Goal: Browse casually

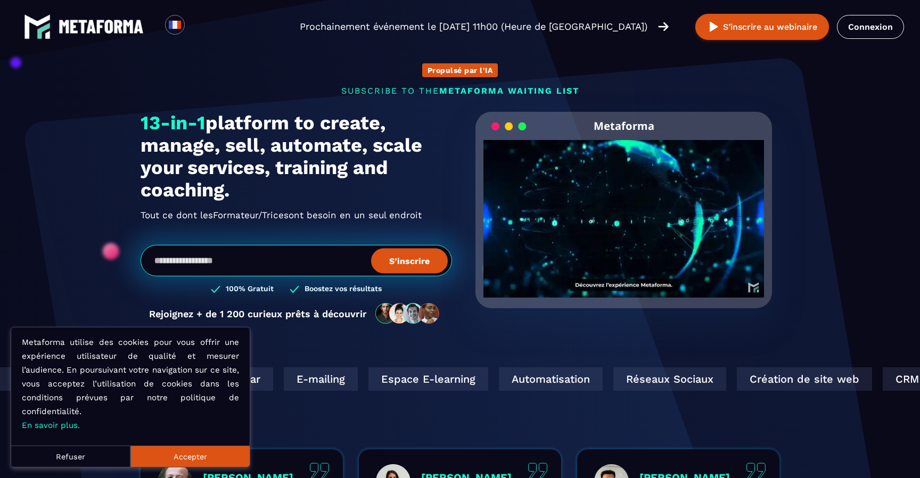
click at [191, 454] on button "Accepter" at bounding box center [189, 455] width 119 height 21
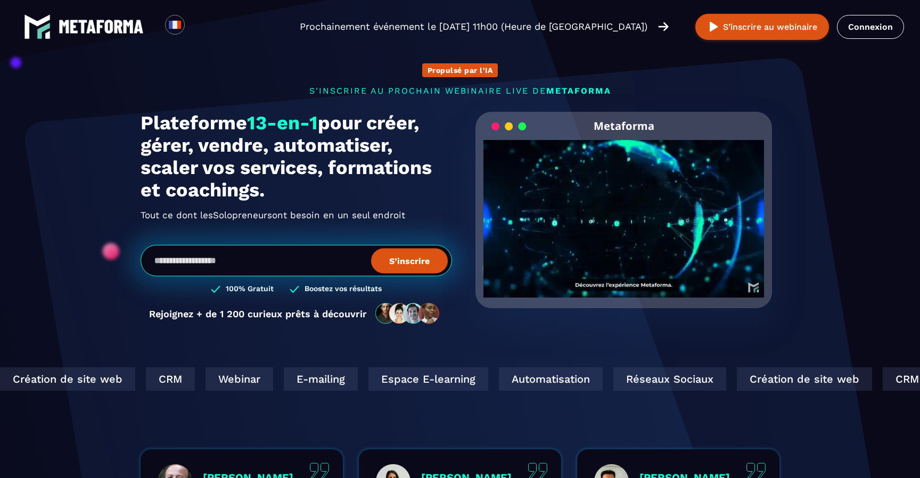
click at [627, 220] on video "Your browser does not support the video tag." at bounding box center [623, 210] width 280 height 140
click at [627, 220] on div at bounding box center [623, 219] width 280 height 158
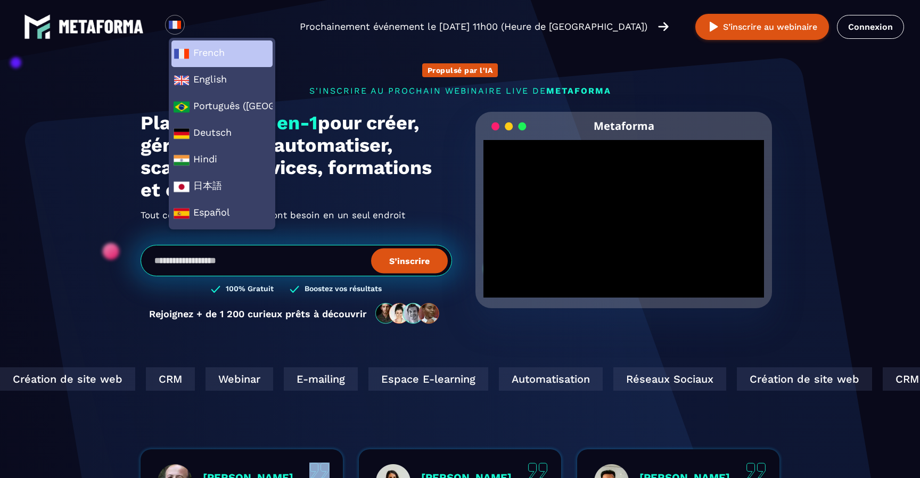
click at [232, 54] on span "French" at bounding box center [221, 54] width 97 height 16
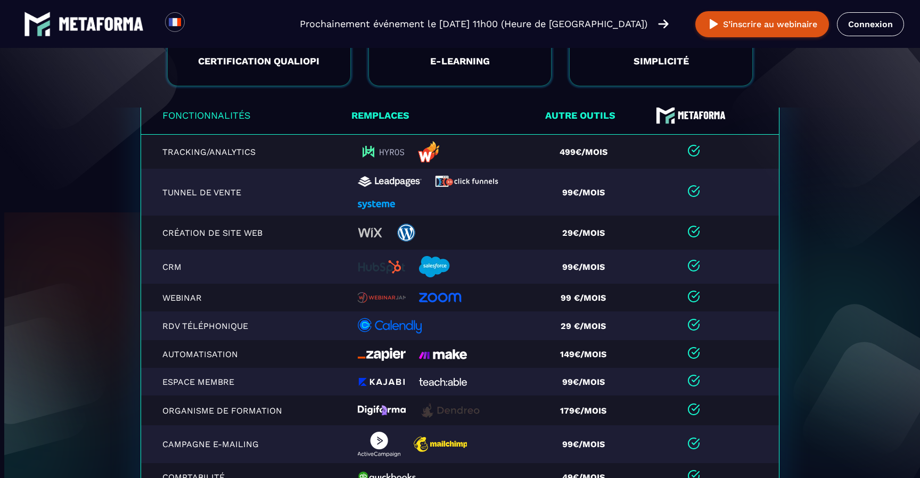
scroll to position [2097, 0]
